Goal: Navigation & Orientation: Find specific page/section

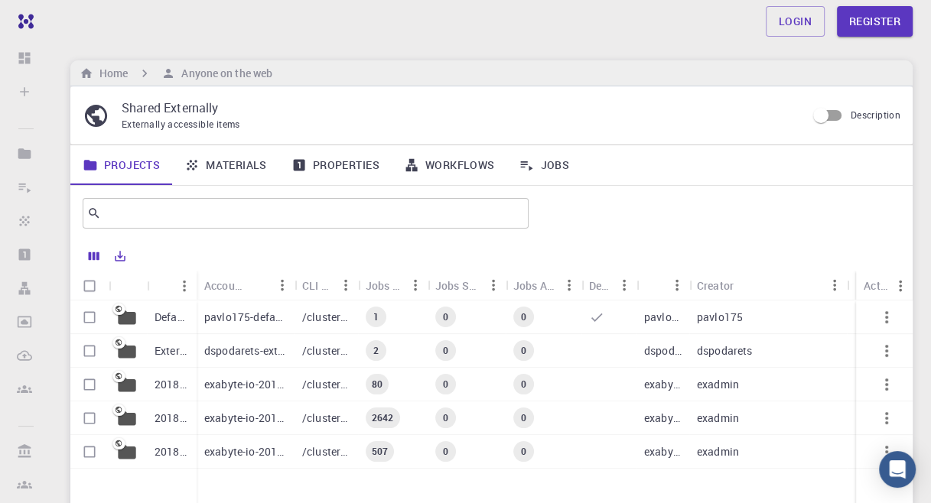
click at [239, 173] on link "Materials" at bounding box center [225, 165] width 107 height 40
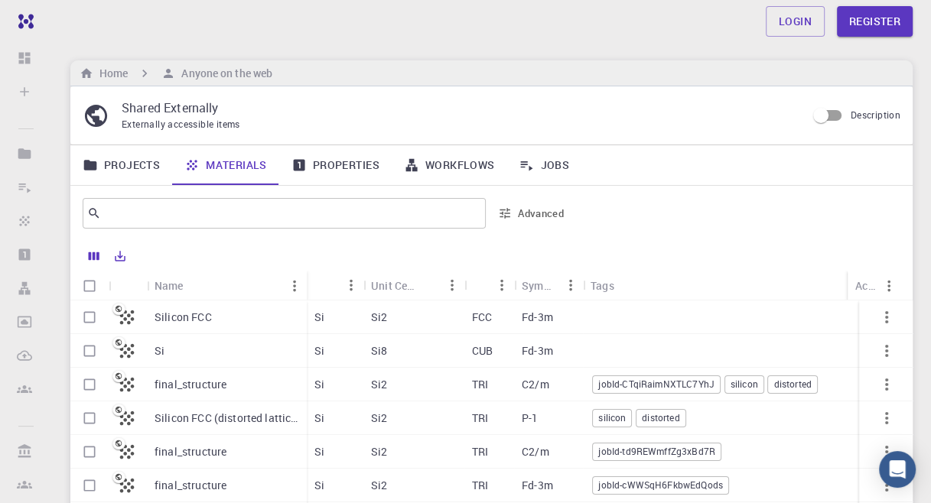
click at [342, 154] on link "Properties" at bounding box center [335, 165] width 112 height 40
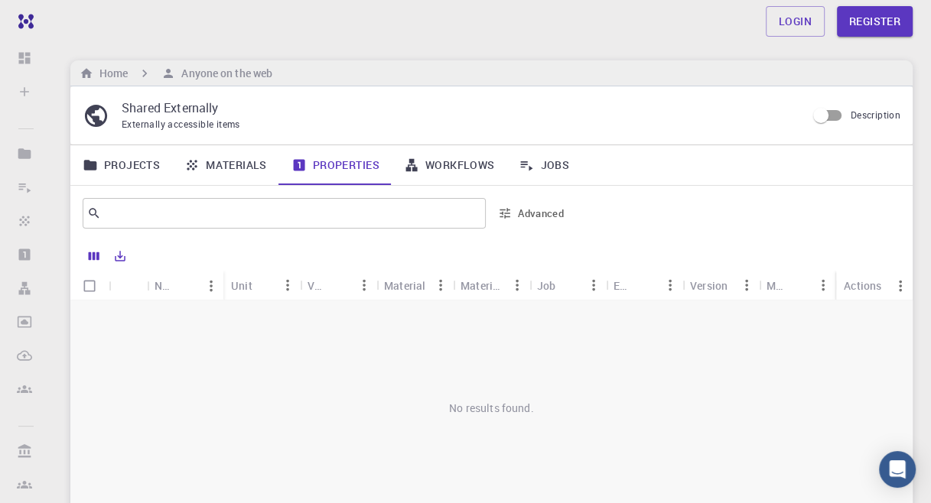
click at [443, 160] on link "Workflows" at bounding box center [450, 165] width 116 height 40
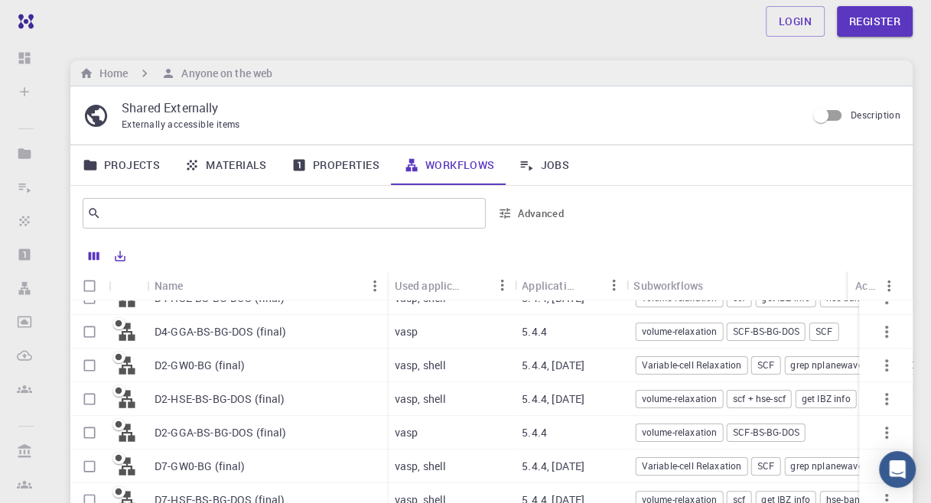
scroll to position [359, 0]
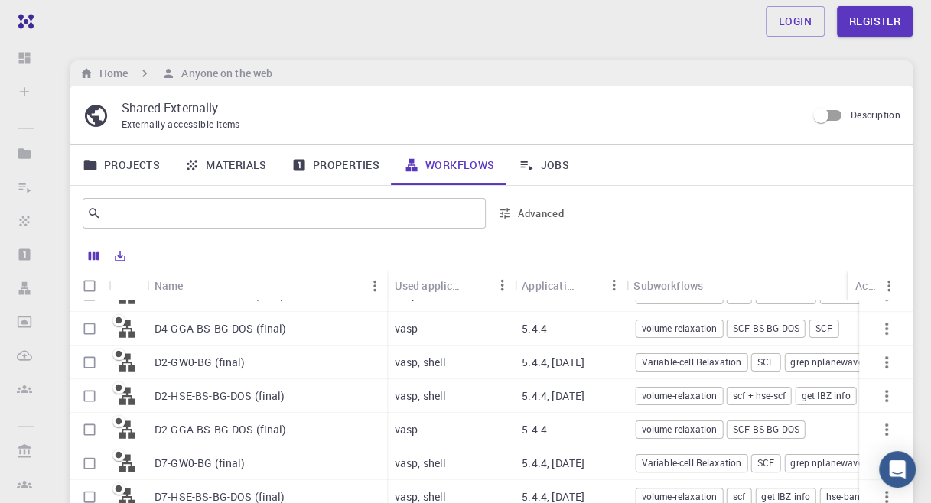
click at [307, 383] on div "D2-HSE-BS-BG-DOS (final)" at bounding box center [267, 396] width 240 height 34
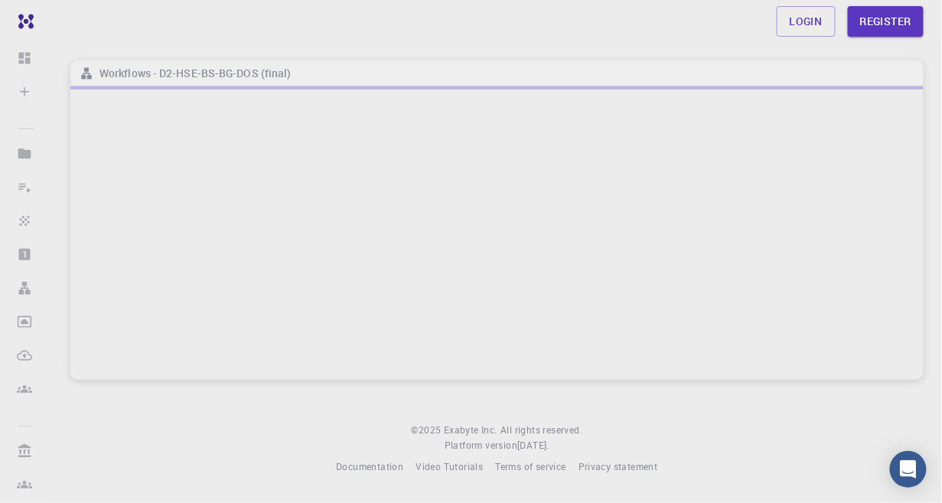
click at [409, 225] on div at bounding box center [496, 233] width 853 height 294
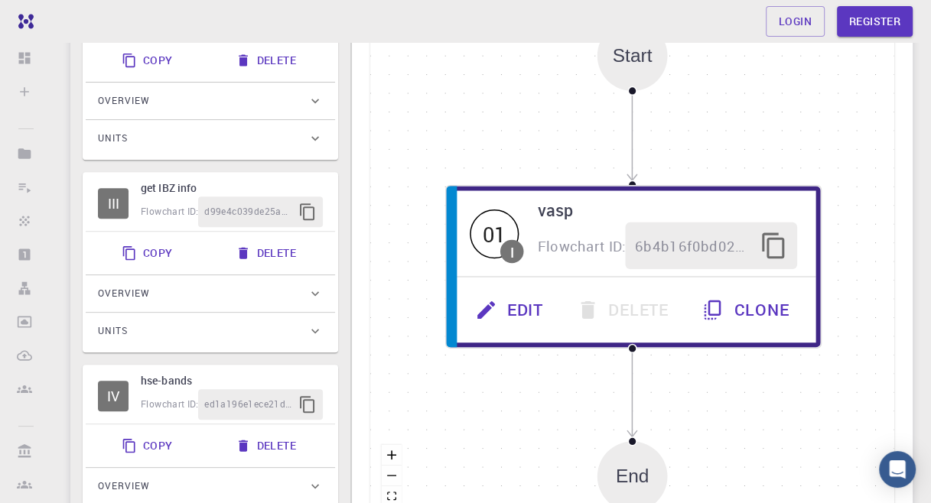
scroll to position [369, 0]
